Goal: Task Accomplishment & Management: Complete application form

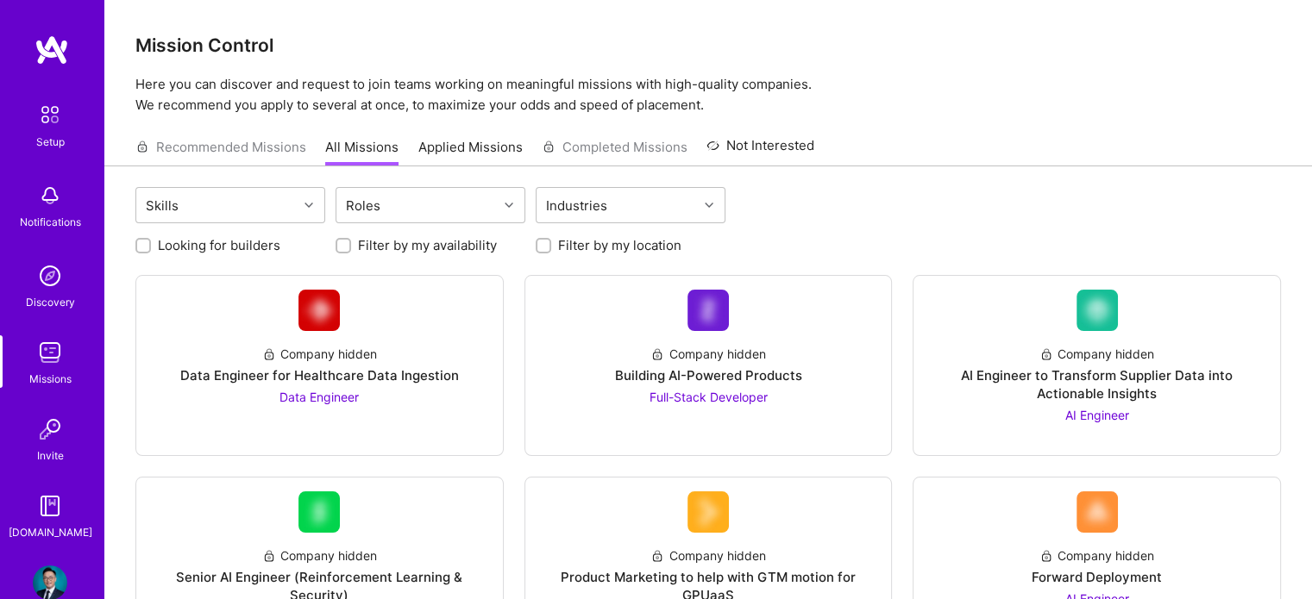
click at [47, 126] on img at bounding box center [50, 115] width 36 height 36
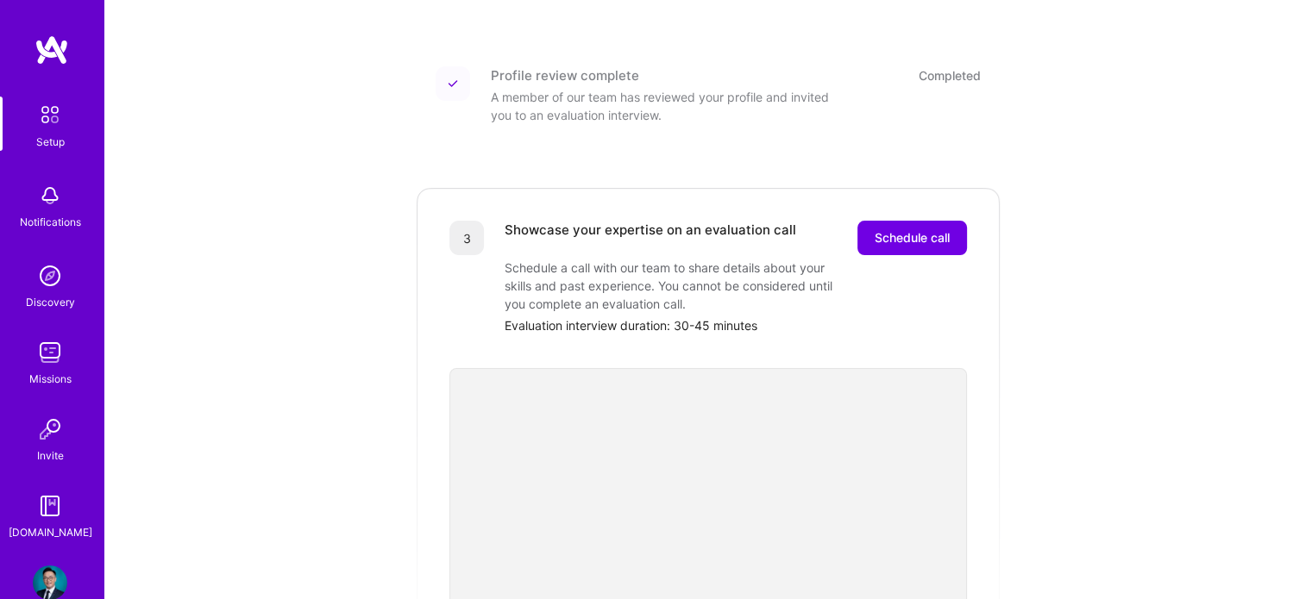
scroll to position [345, 0]
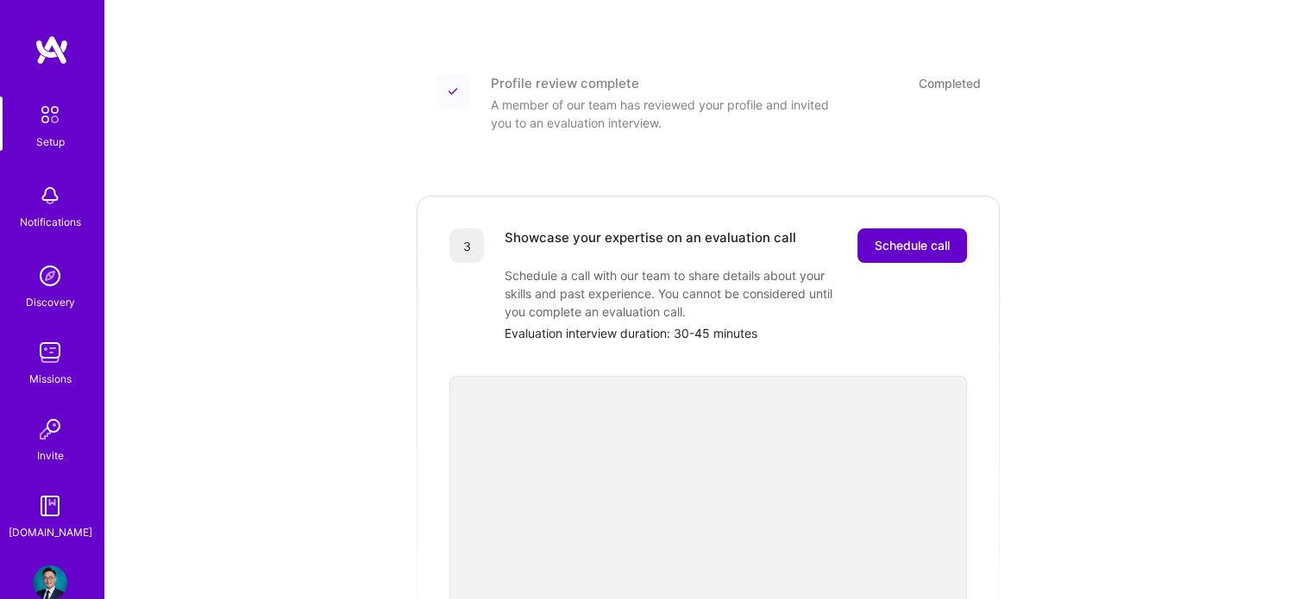
click at [898, 237] on span "Schedule call" at bounding box center [912, 245] width 75 height 17
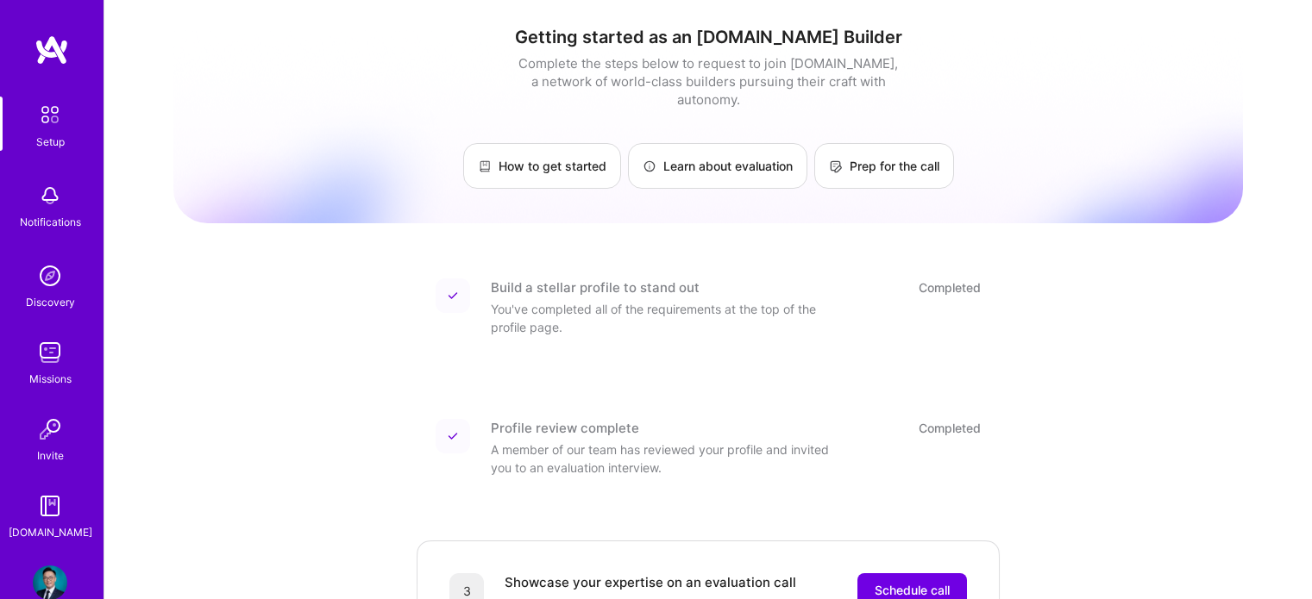
scroll to position [259, 0]
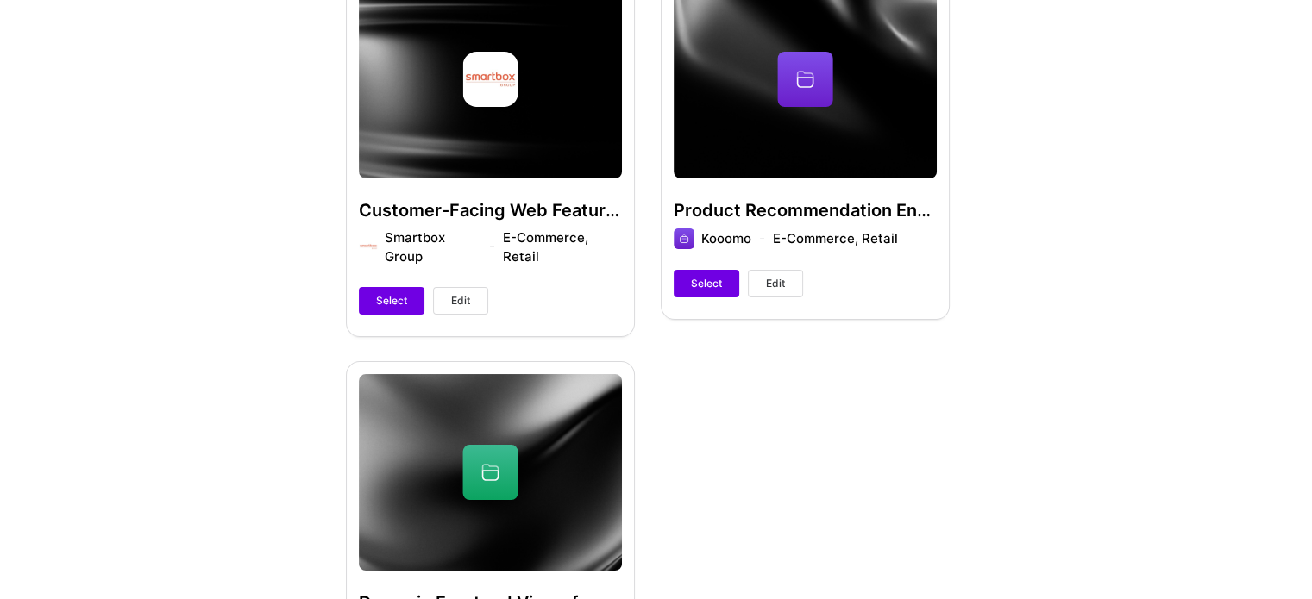
scroll to position [604, 0]
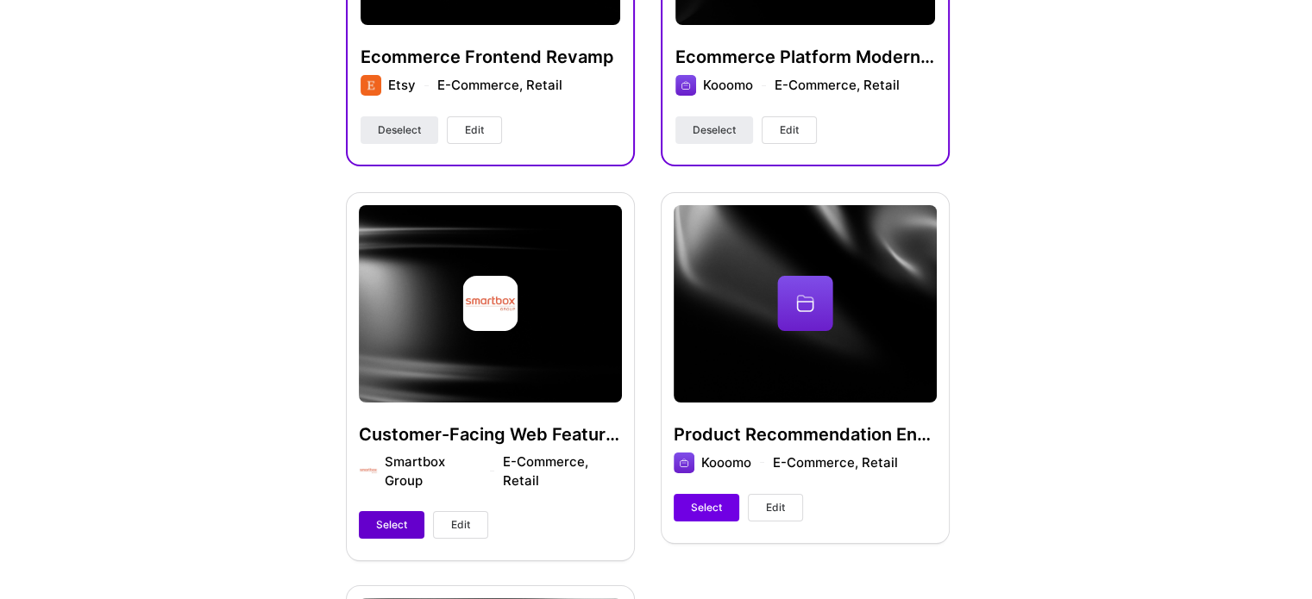
click at [397, 524] on span "Select" at bounding box center [391, 526] width 31 height 16
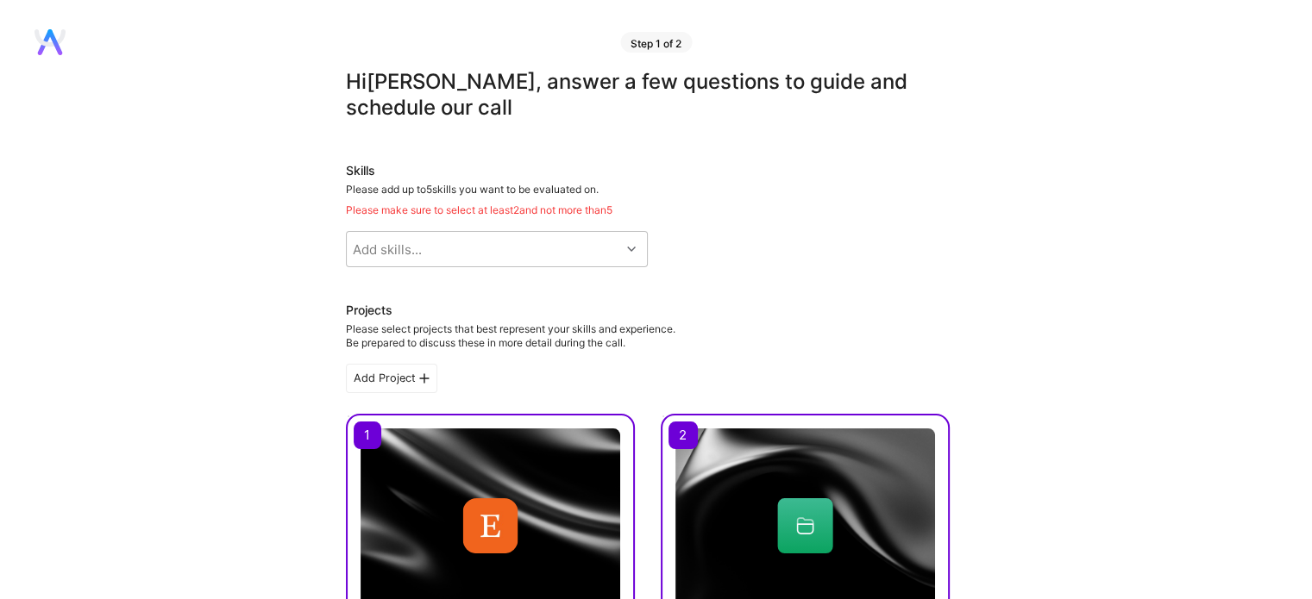
scroll to position [0, 0]
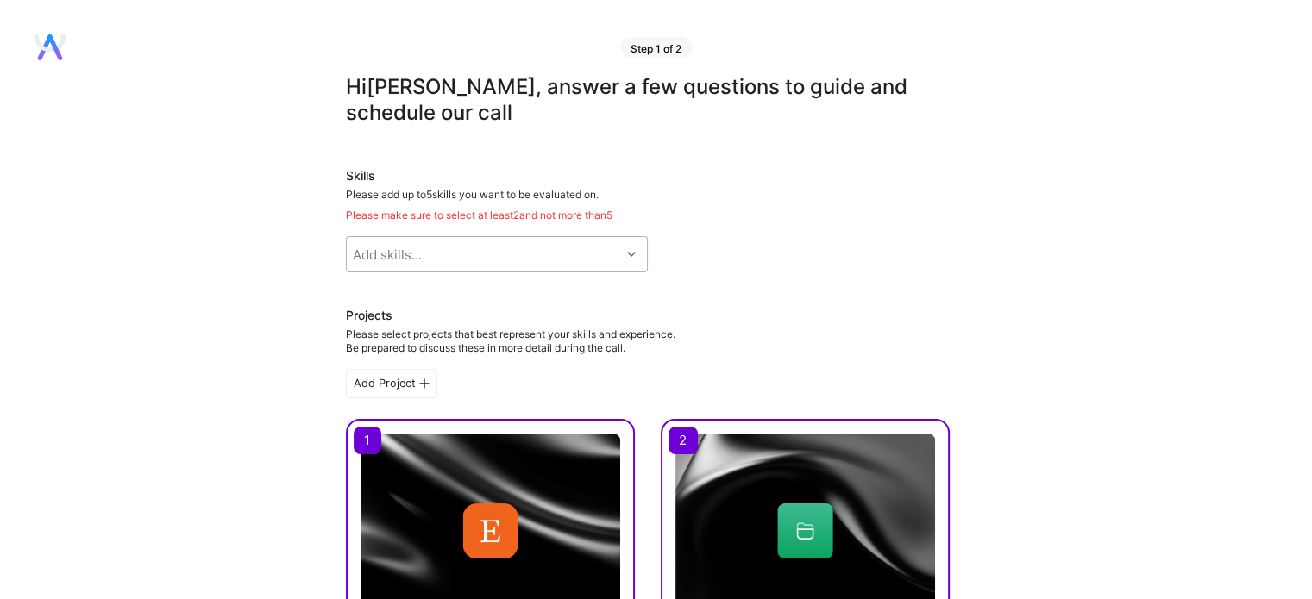
click at [518, 241] on div "Add skills..." at bounding box center [483, 254] width 273 height 35
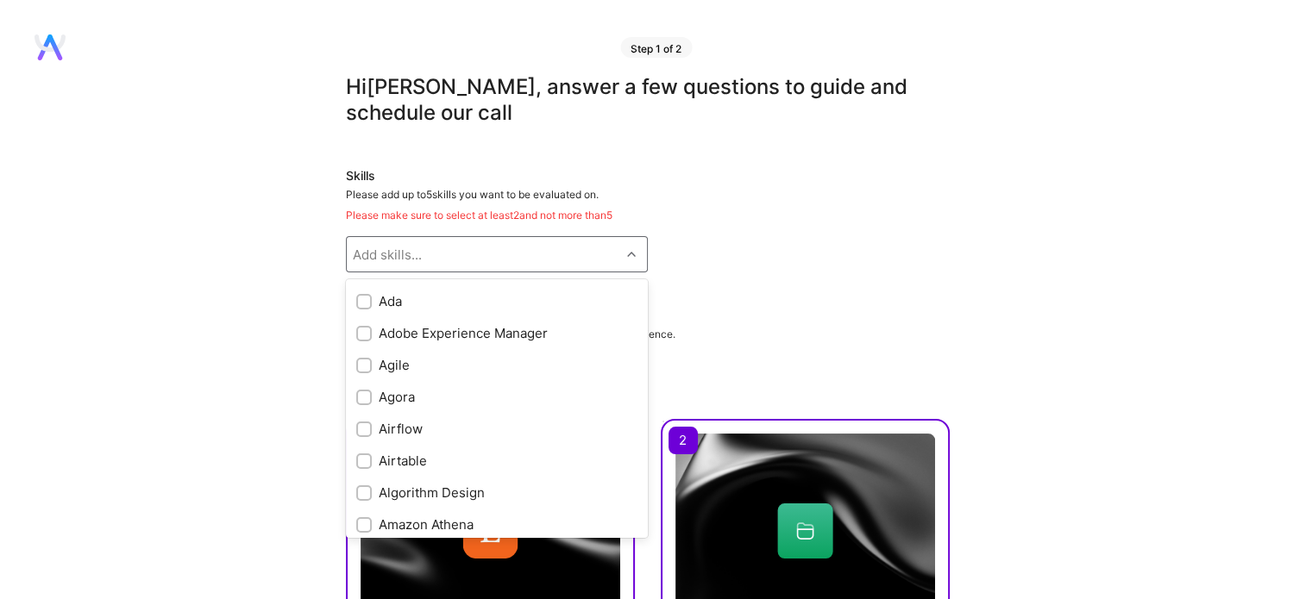
scroll to position [518, 0]
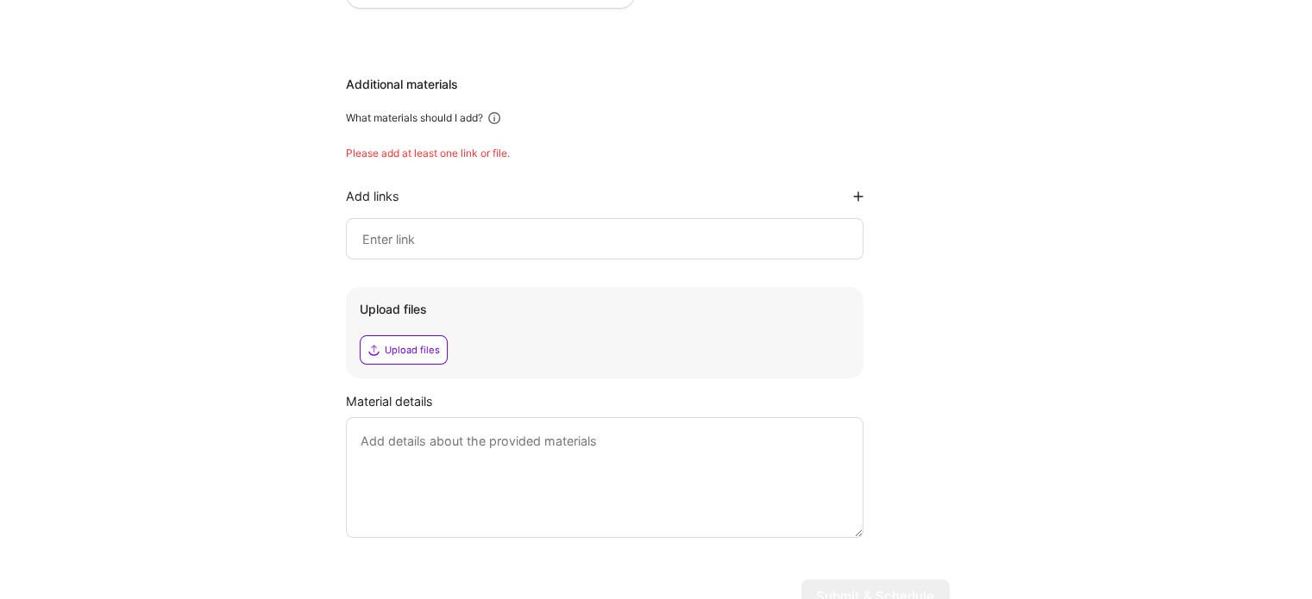
scroll to position [1553, 0]
click at [449, 229] on input at bounding box center [605, 236] width 488 height 21
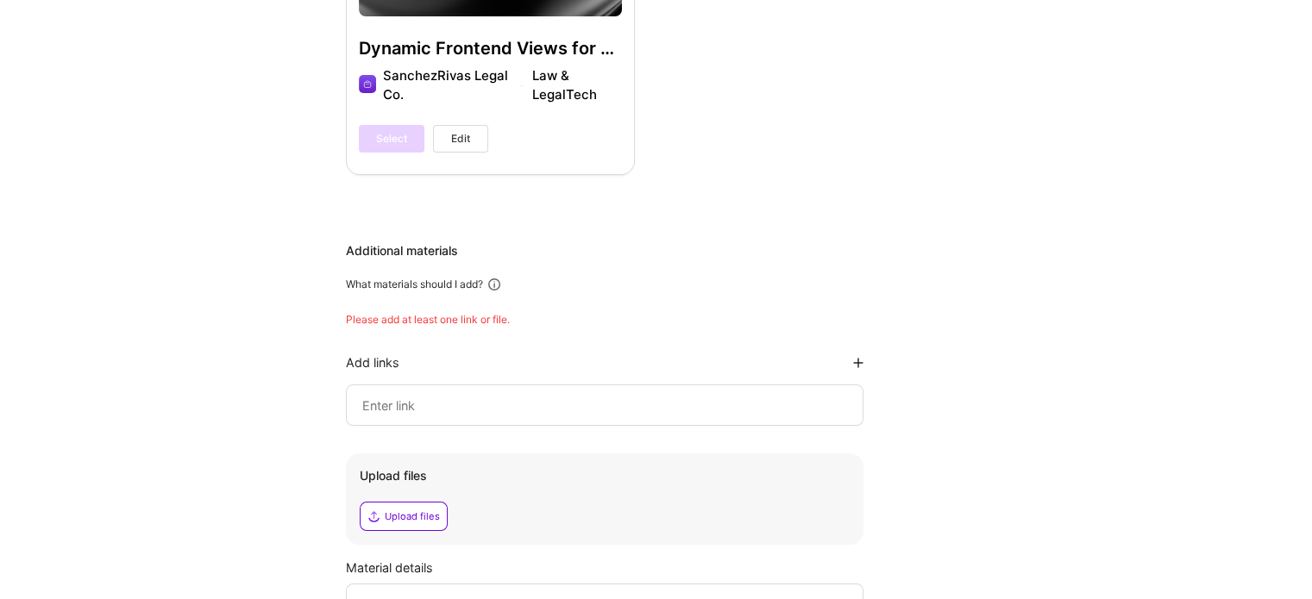
scroll to position [1380, 0]
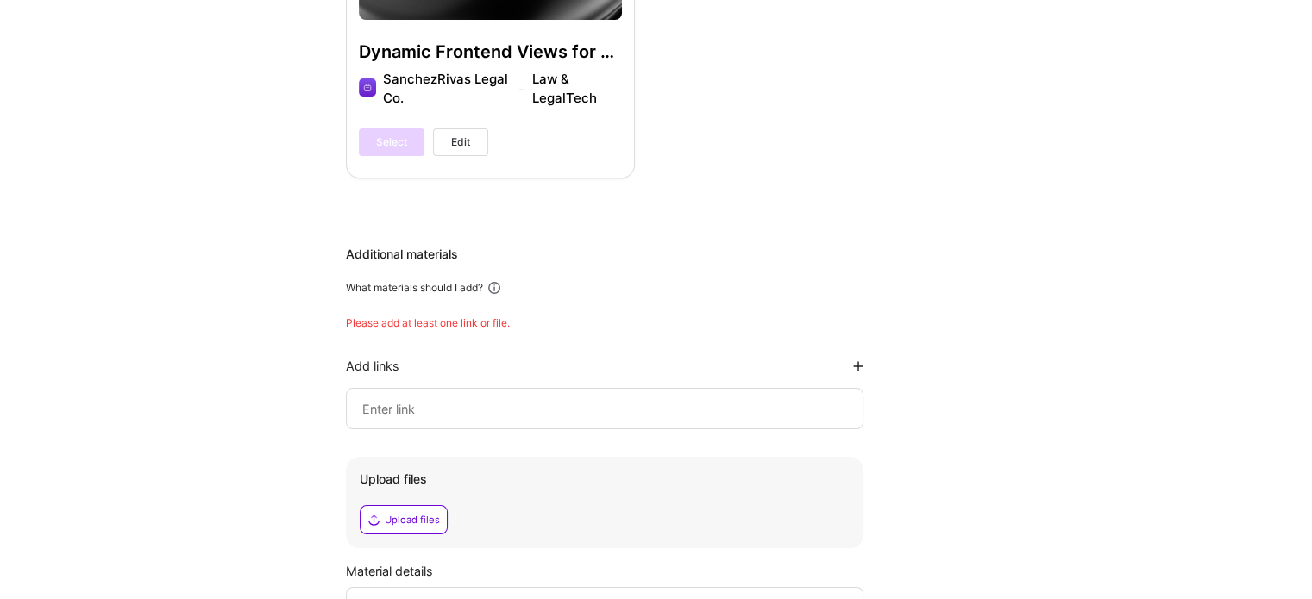
click at [863, 368] on div "Additional materials What materials should I add? Please add at least one link …" at bounding box center [648, 477] width 604 height 462
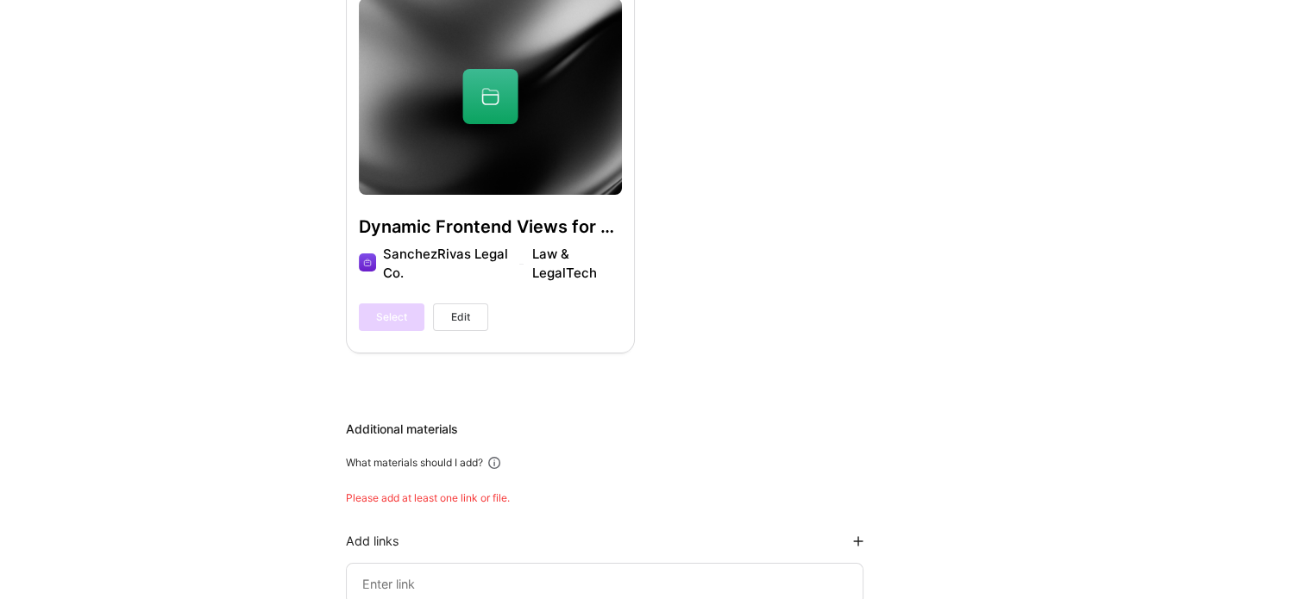
scroll to position [1203, 0]
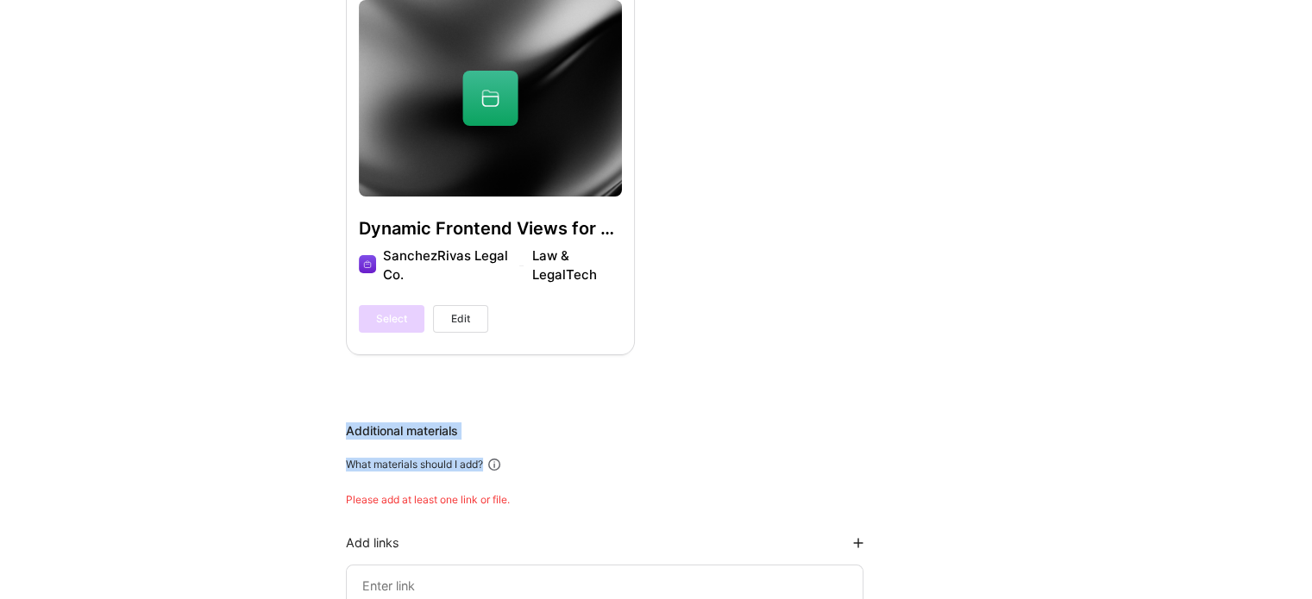
drag, startPoint x: 336, startPoint y: 420, endPoint x: 513, endPoint y: 466, distance: 183.5
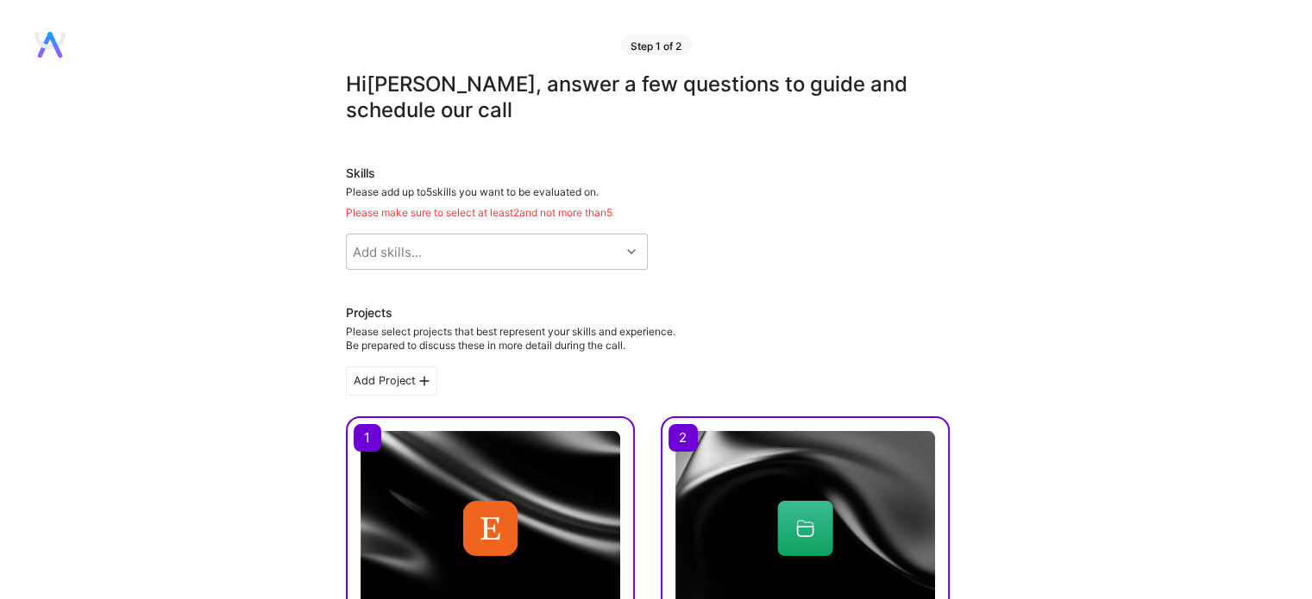
scroll to position [0, 0]
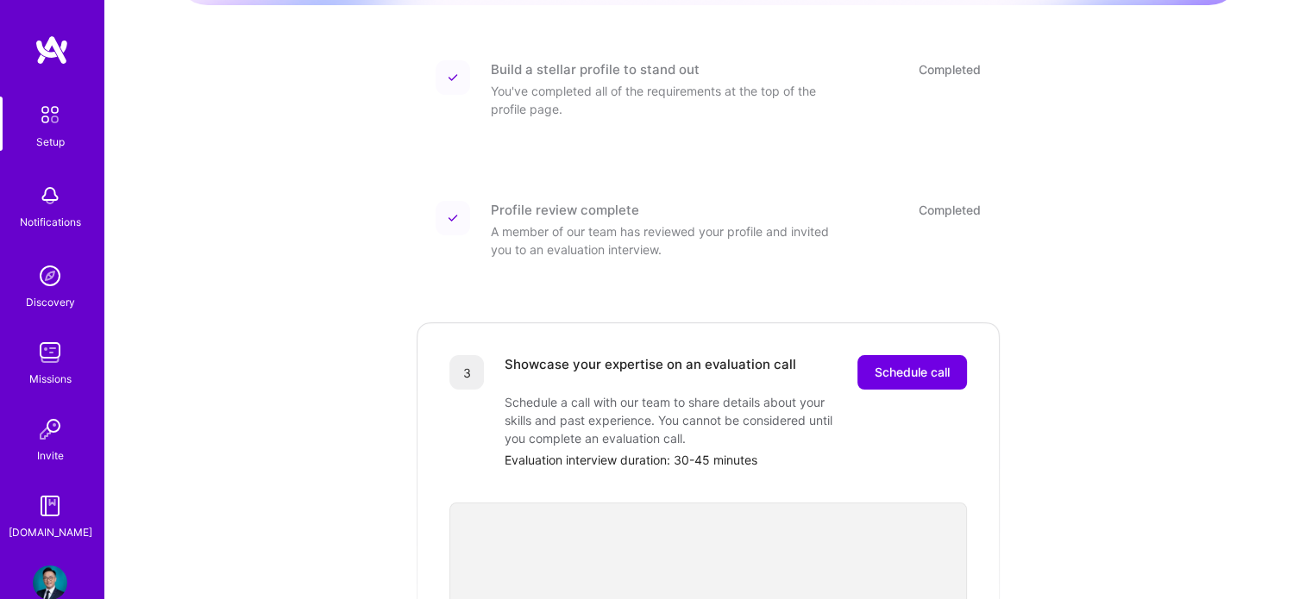
scroll to position [217, 0]
click at [38, 584] on img at bounding box center [50, 583] width 35 height 35
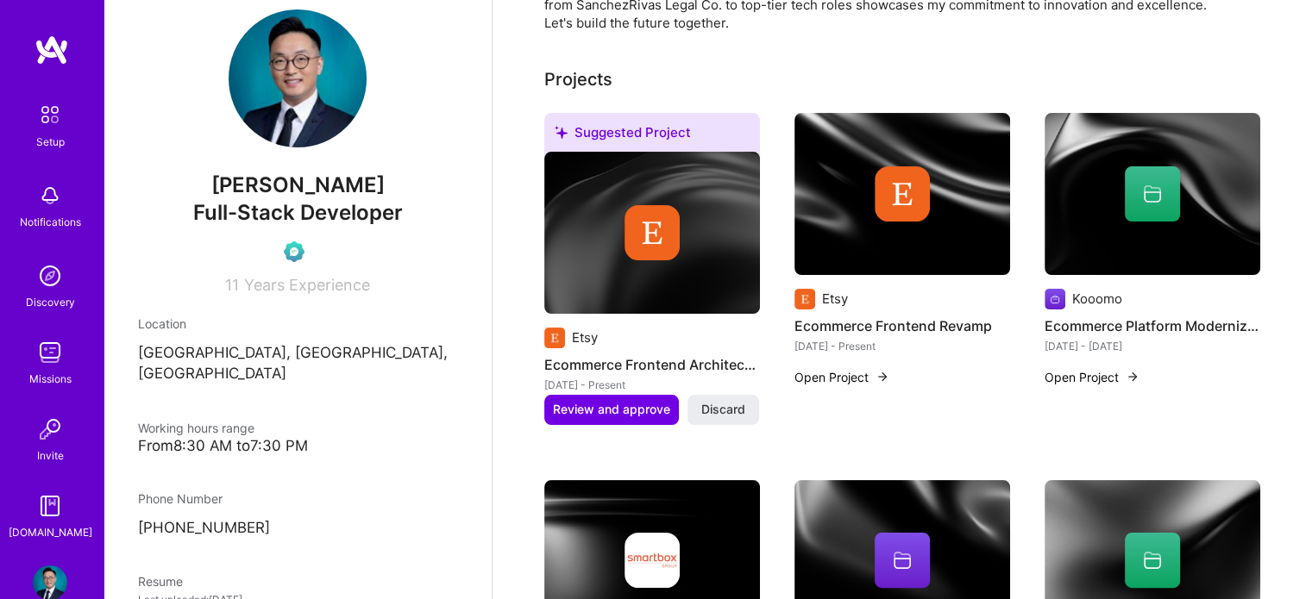
scroll to position [259, 0]
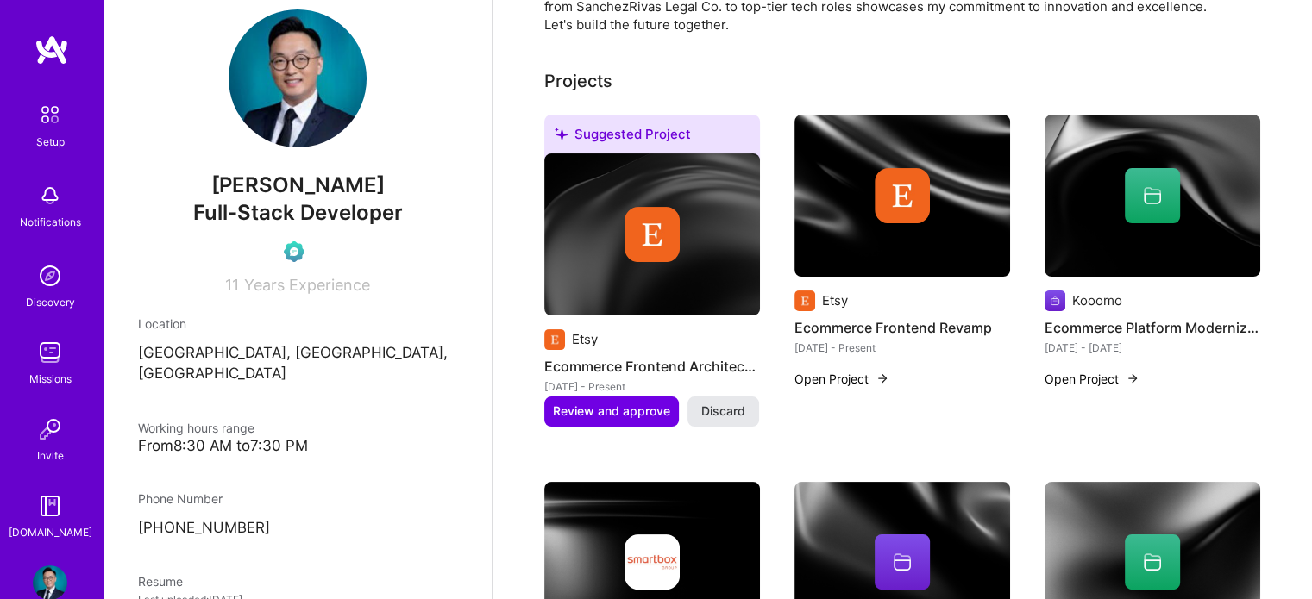
click at [719, 403] on span "Discard" at bounding box center [723, 411] width 44 height 17
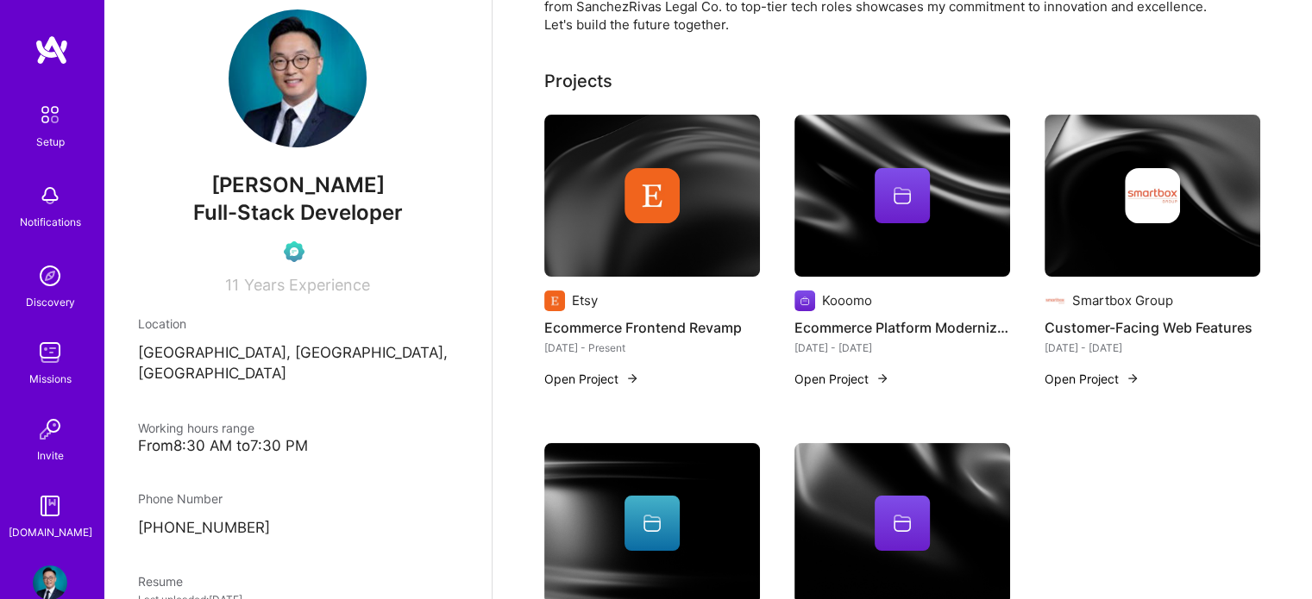
click at [656, 206] on img at bounding box center [652, 196] width 216 height 162
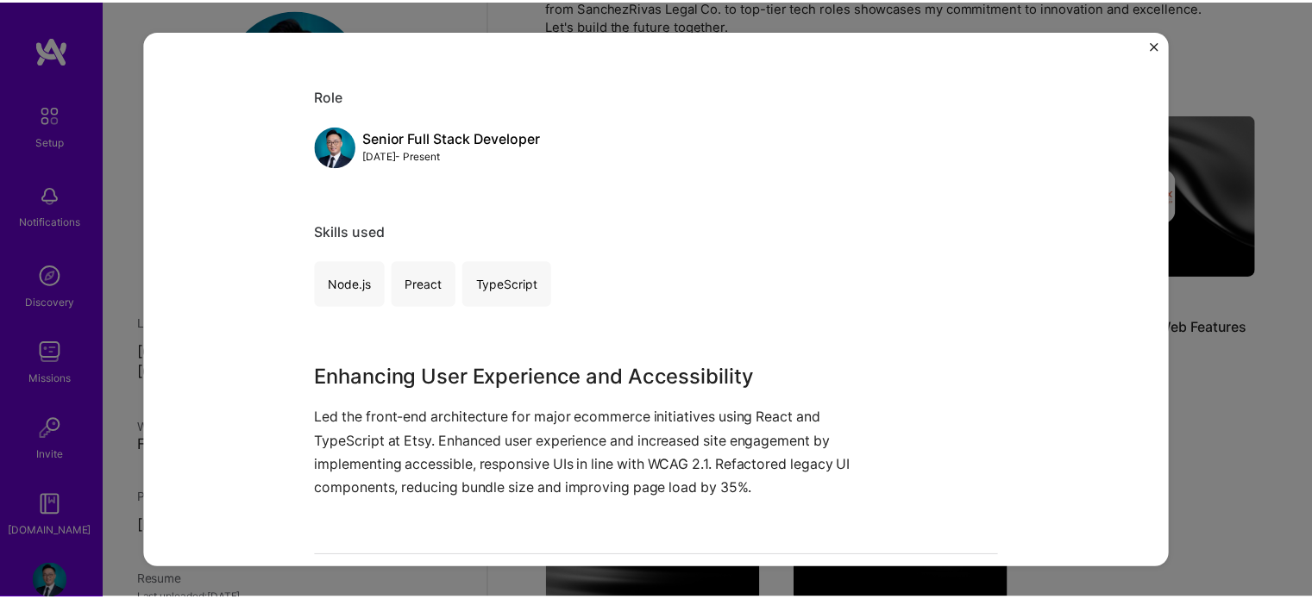
scroll to position [173, 0]
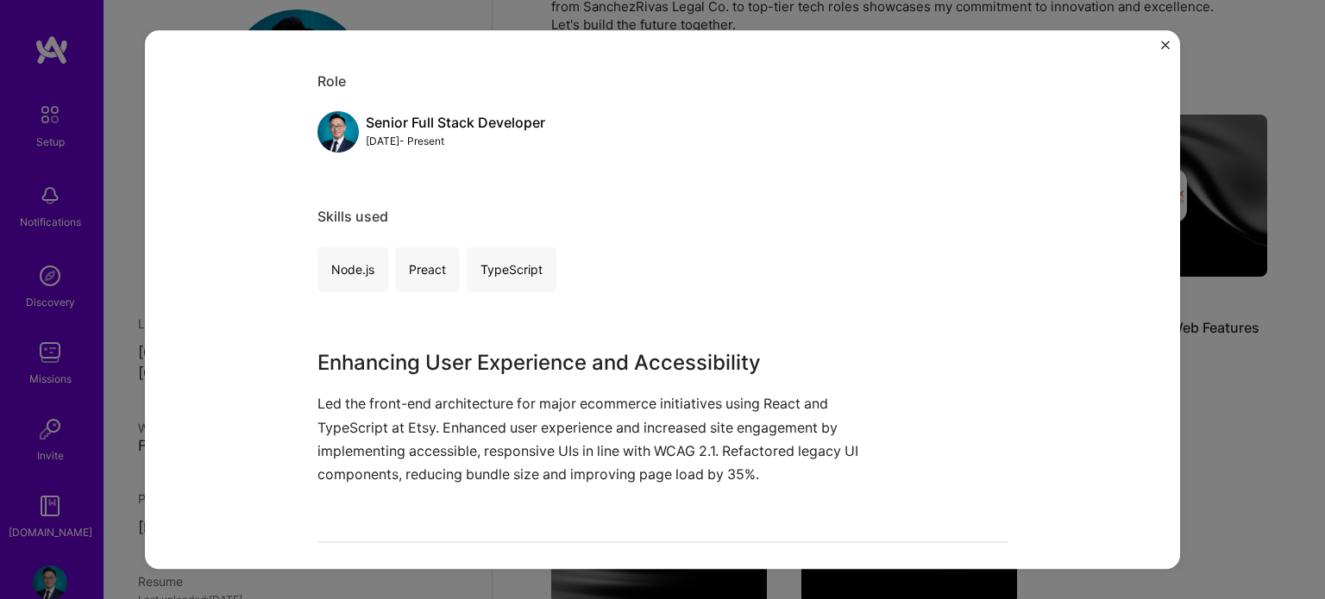
click at [1166, 42] on img "Close" at bounding box center [1165, 45] width 9 height 9
